Goal: Task Accomplishment & Management: Use online tool/utility

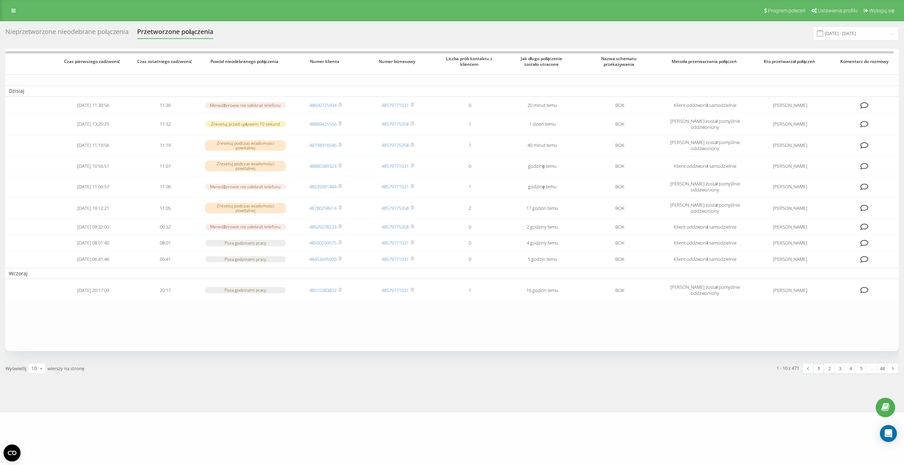
click at [823, 35] on span at bounding box center [820, 33] width 6 height 6
click at [74, 33] on div "Nieprzetworzone nieodebrane połączenia" at bounding box center [66, 33] width 123 height 11
click at [74, 30] on div "Nieprzetworzone nieodebrane połączenia" at bounding box center [66, 33] width 123 height 11
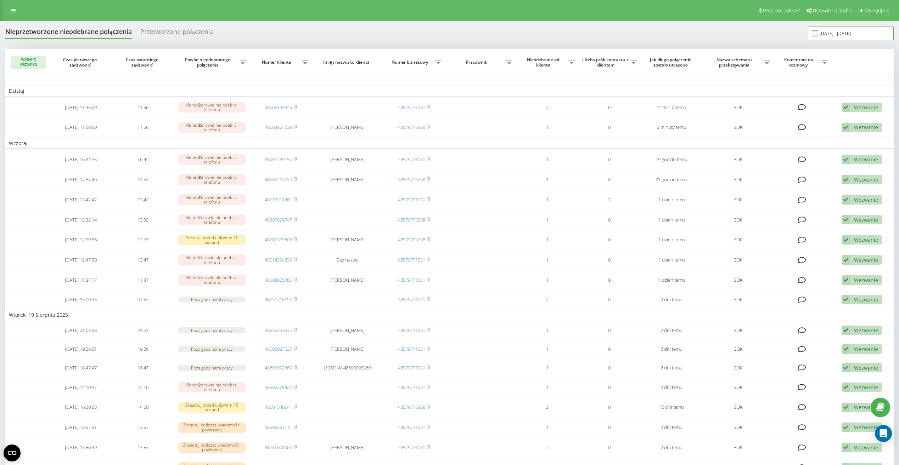
click at [833, 36] on input "[DATE] - [DATE]" at bounding box center [851, 34] width 86 height 14
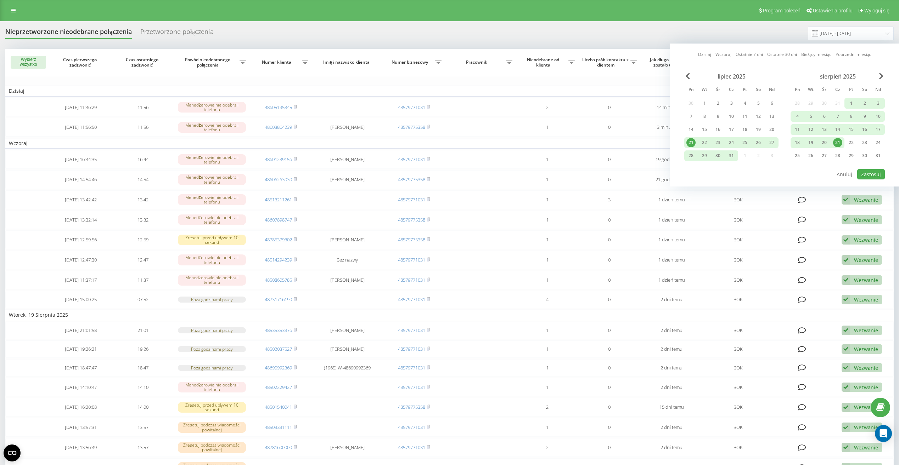
click at [690, 143] on div "21" at bounding box center [690, 142] width 9 height 9
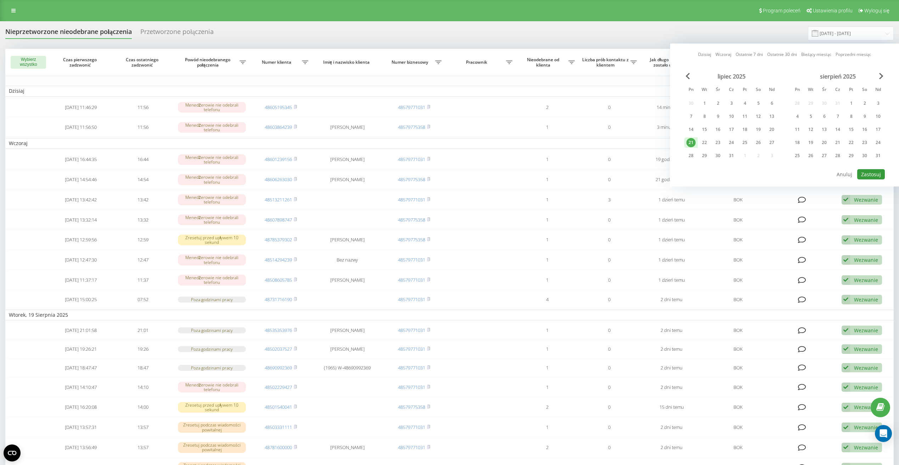
click at [879, 176] on button "Zastosuj" at bounding box center [871, 174] width 28 height 10
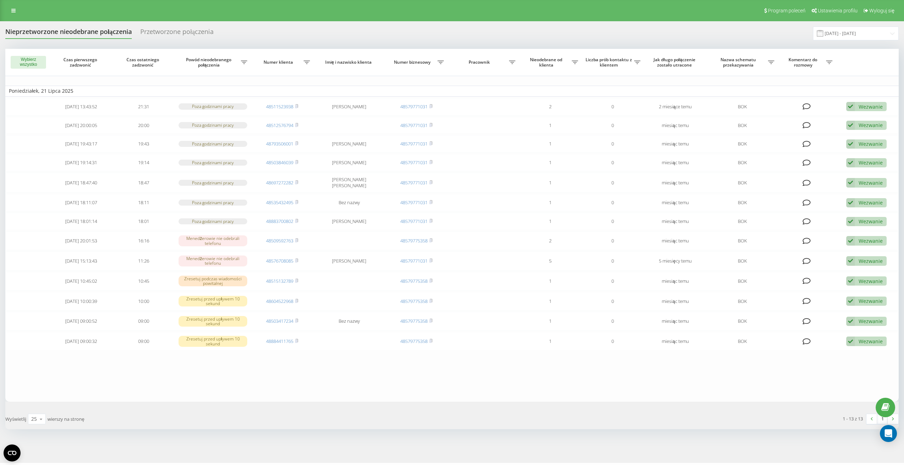
click at [823, 35] on span at bounding box center [820, 33] width 6 height 6
click at [823, 34] on span at bounding box center [820, 33] width 6 height 6
click at [823, 32] on span at bounding box center [820, 33] width 6 height 6
click at [842, 33] on input "21.07.2025 - 21.07.2025" at bounding box center [856, 34] width 86 height 14
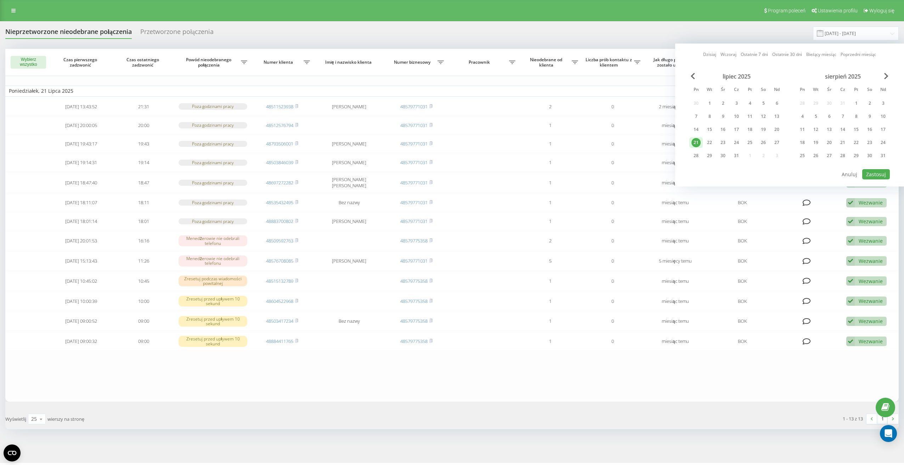
click at [695, 142] on div "21" at bounding box center [695, 142] width 9 height 9
click at [879, 174] on button "Zastosuj" at bounding box center [876, 174] width 28 height 10
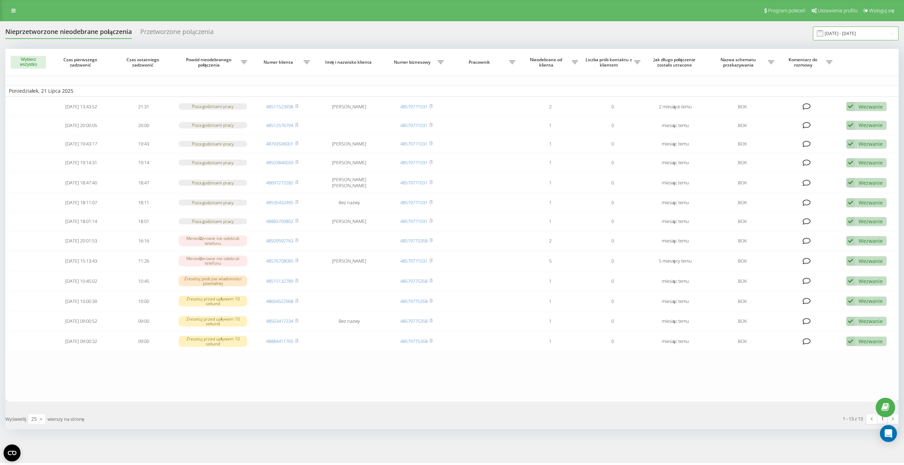
drag, startPoint x: 845, startPoint y: 30, endPoint x: 833, endPoint y: 34, distance: 11.9
click at [845, 30] on input "21.07.2025 - 21.07.2025" at bounding box center [856, 34] width 86 height 14
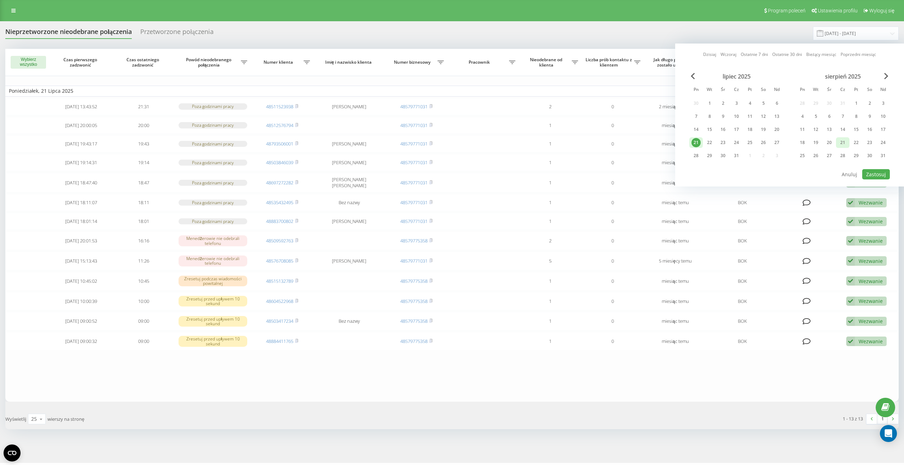
click at [841, 141] on div "21" at bounding box center [842, 142] width 9 height 9
click at [876, 174] on button "Zastosuj" at bounding box center [876, 174] width 28 height 10
type input "21.08.2025 - 21.08.2025"
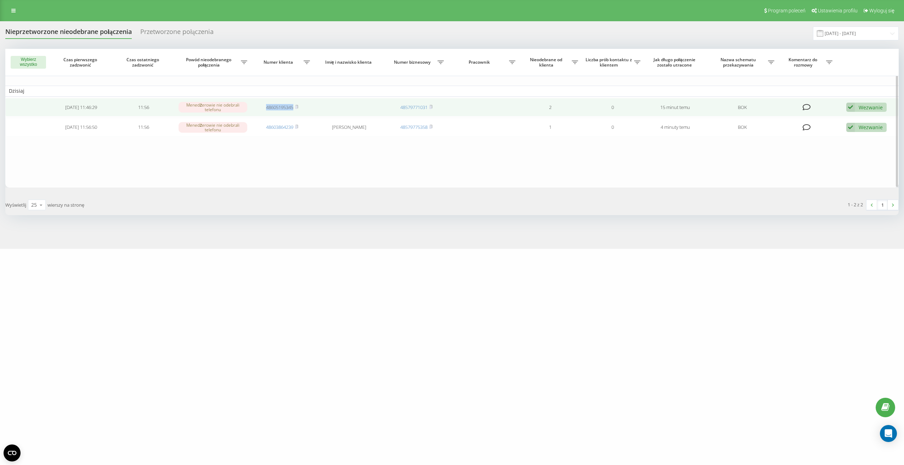
drag, startPoint x: 261, startPoint y: 108, endPoint x: 293, endPoint y: 108, distance: 31.5
click at [293, 108] on td "48605195345" at bounding box center [282, 107] width 63 height 19
drag, startPoint x: 293, startPoint y: 108, endPoint x: 279, endPoint y: 106, distance: 14.4
copy link "48605195345"
